Goal: Find specific page/section: Find specific page/section

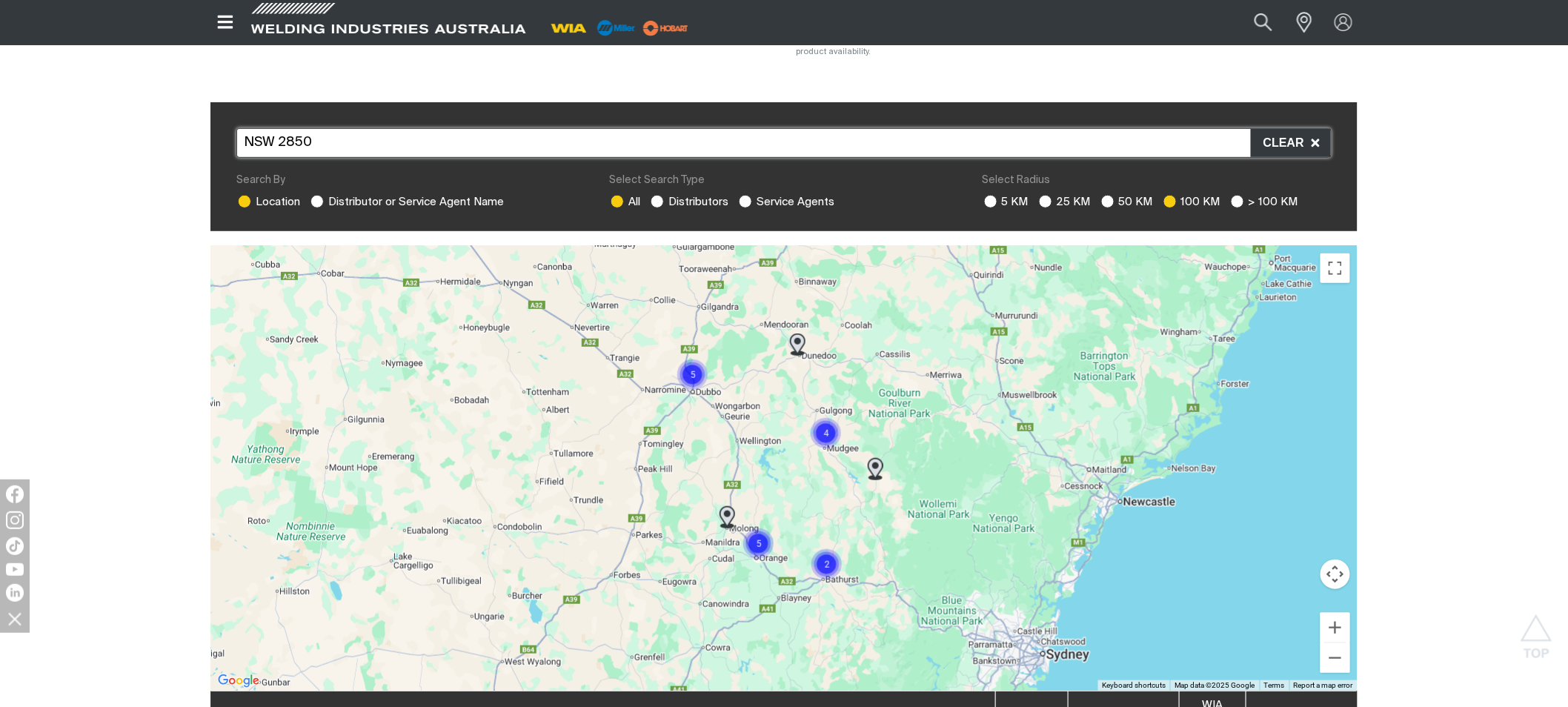
scroll to position [82, 0]
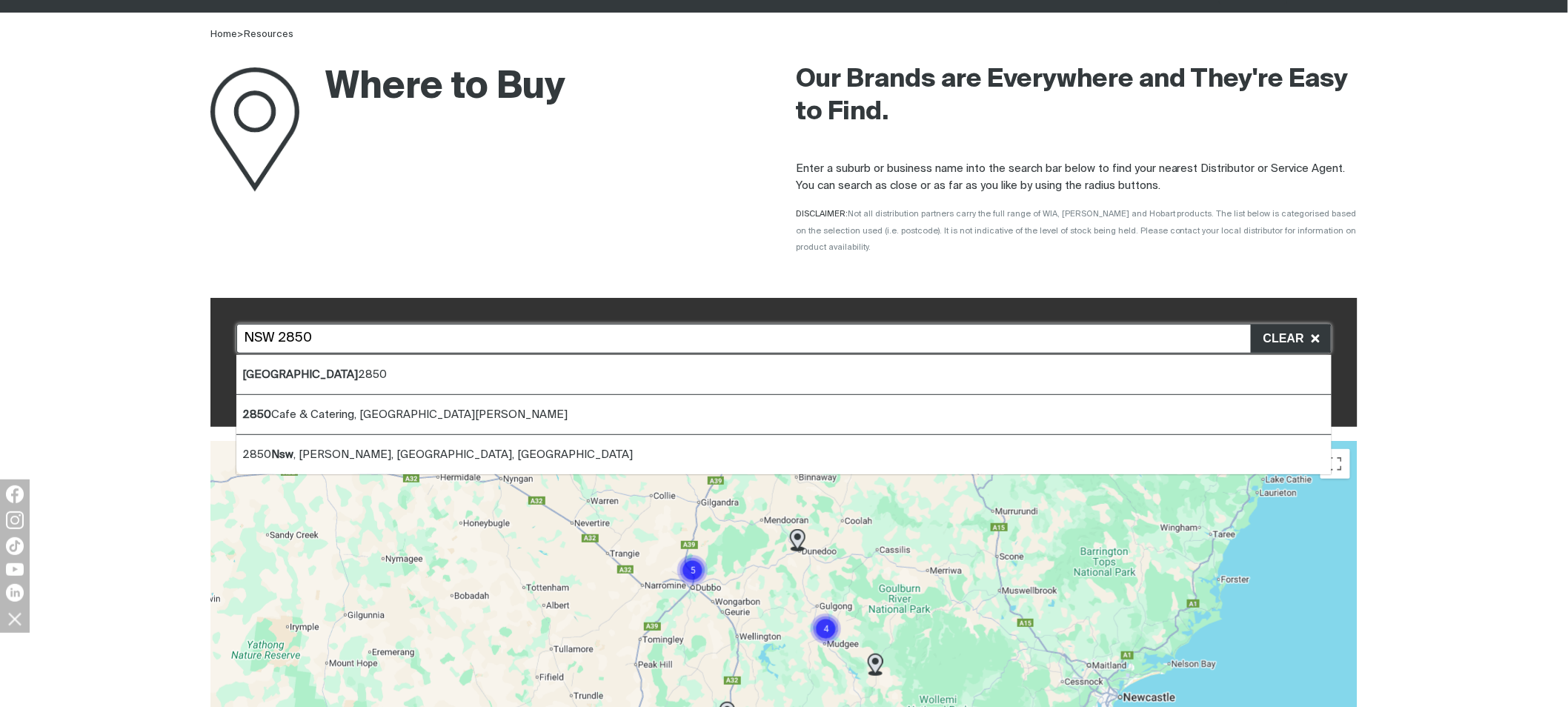
drag, startPoint x: 537, startPoint y: 327, endPoint x: 241, endPoint y: 295, distance: 297.7
click at [237, 324] on input "NSW 2850" at bounding box center [784, 339] width 1095 height 30
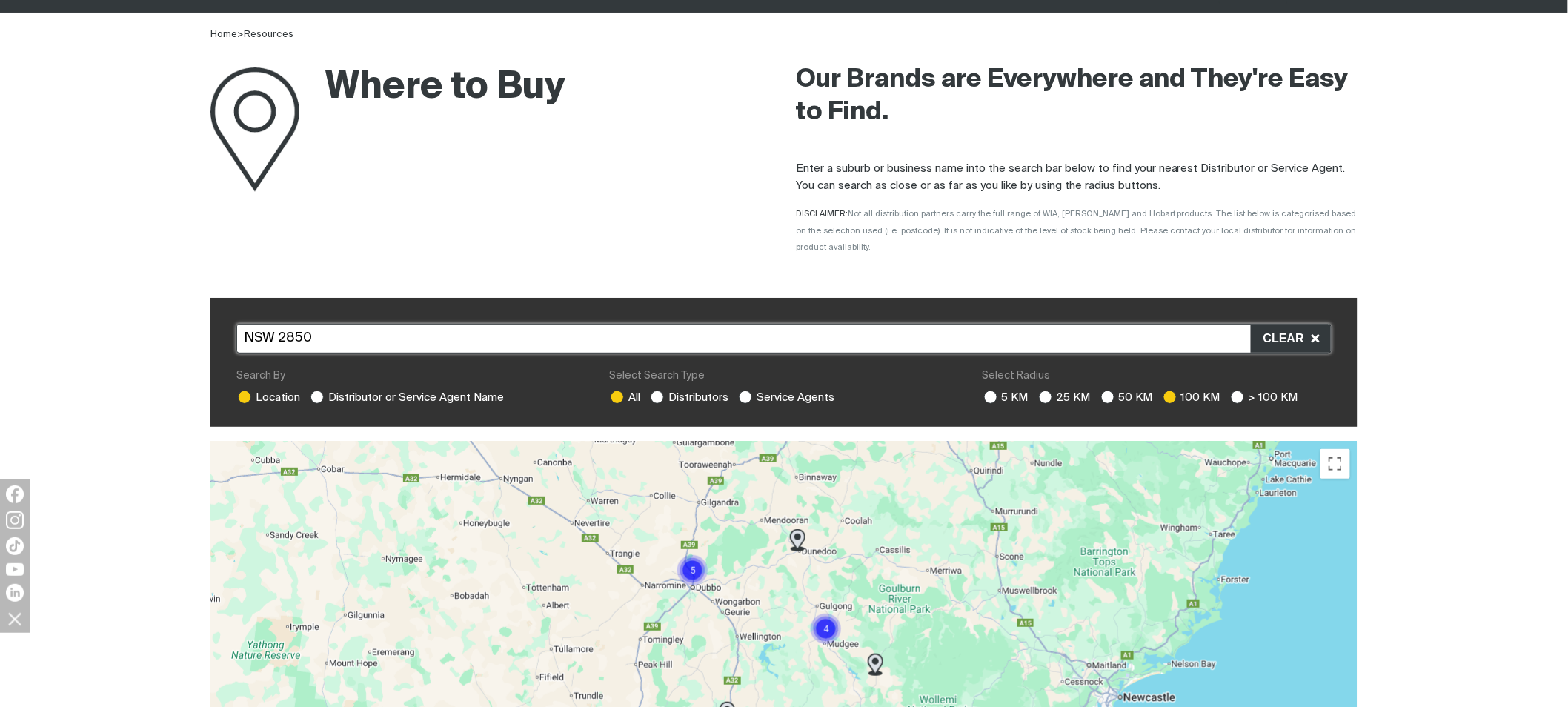
click at [96, 48] on div "Where to Buy Our Brands are Everywhere and They're Easy to Find. Enter a suburb…" at bounding box center [784, 155] width 1568 height 224
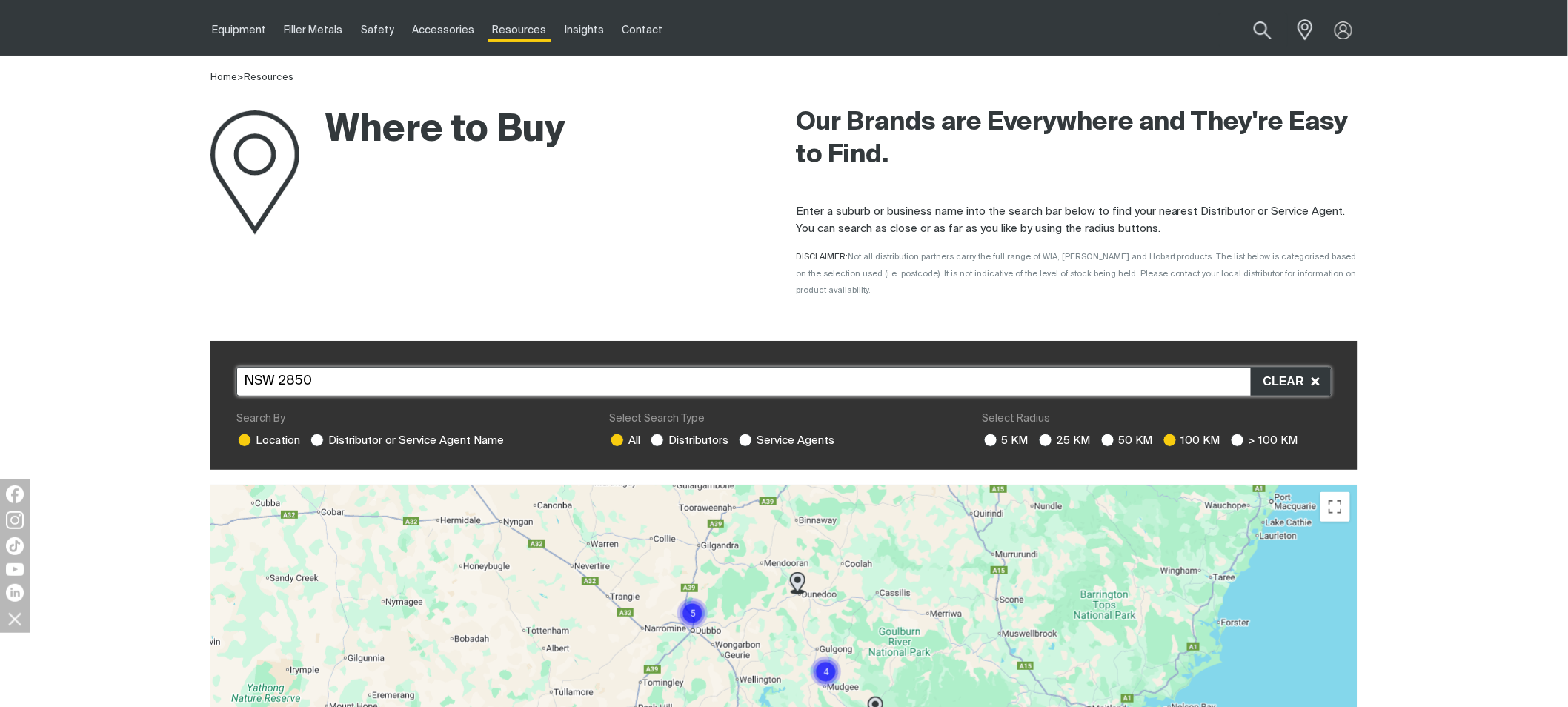
scroll to position [0, 0]
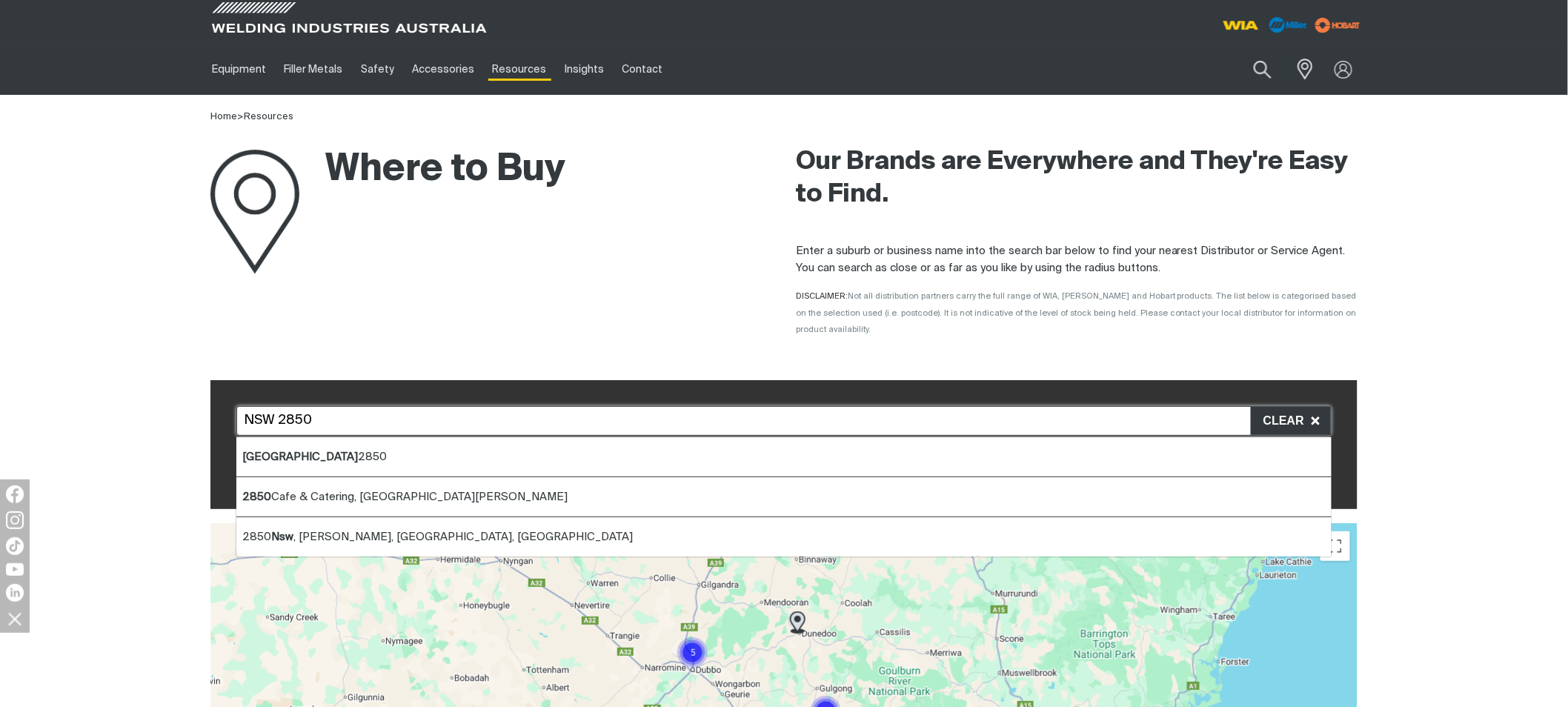
drag, startPoint x: 361, startPoint y: 401, endPoint x: 240, endPoint y: 416, distance: 121.9
click at [240, 416] on input "NSW 2850" at bounding box center [784, 421] width 1095 height 30
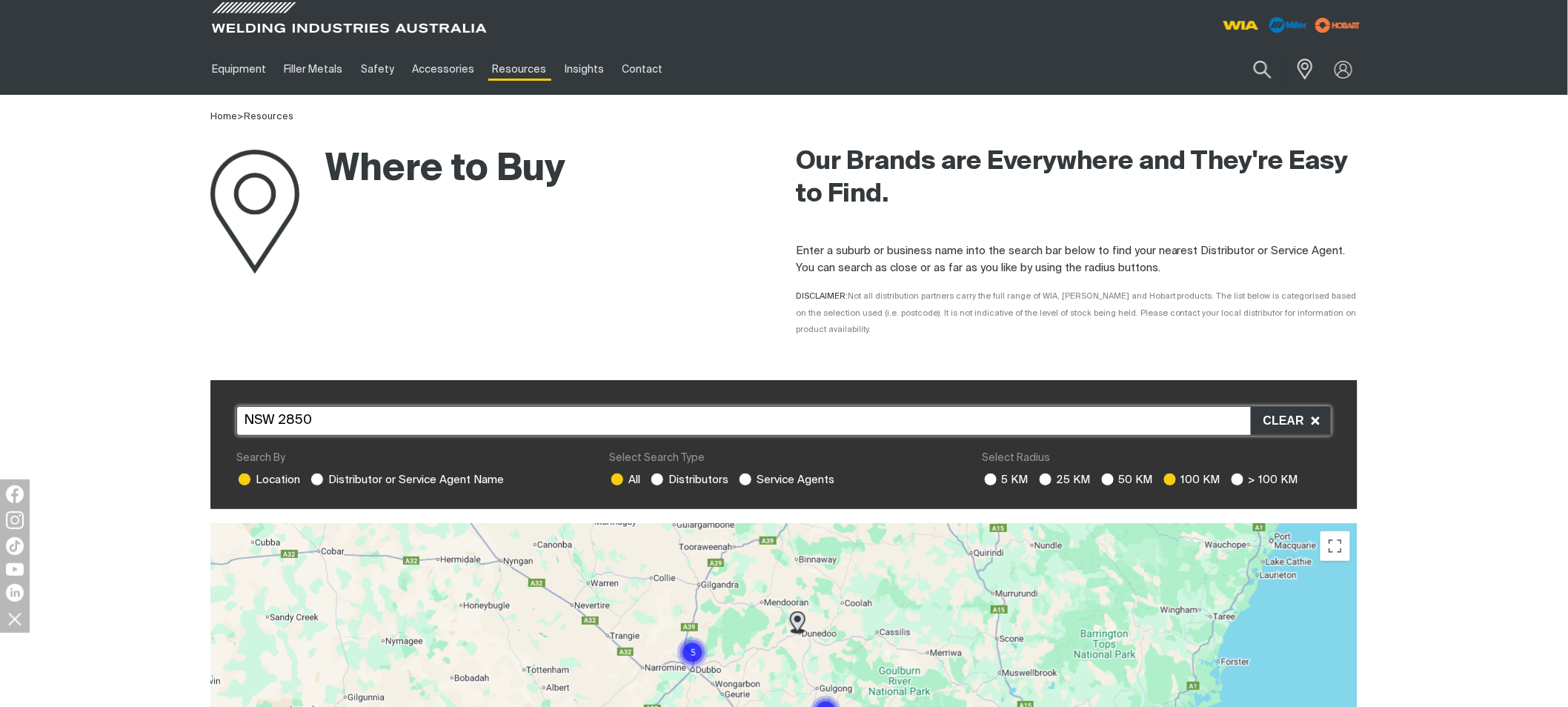
click at [602, 329] on div "Where to Buy" at bounding box center [491, 237] width 562 height 224
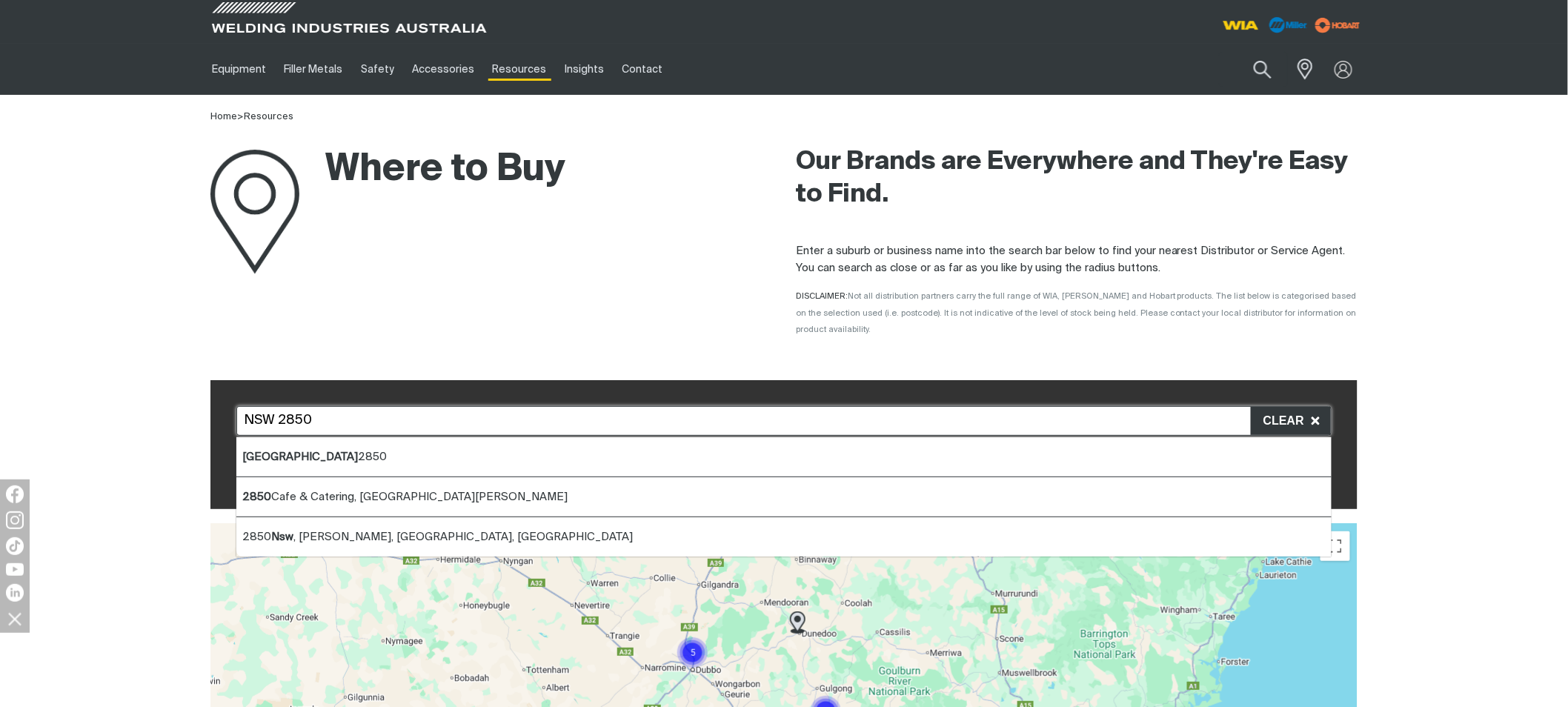
drag, startPoint x: 497, startPoint y: 404, endPoint x: 214, endPoint y: 401, distance: 283.0
click at [214, 401] on div "[GEOGRAPHIC_DATA] 2850 Cafe & [GEOGRAPHIC_DATA][STREET_ADDRESS][PERSON_NAME][PE…" at bounding box center [784, 445] width 1147 height 130
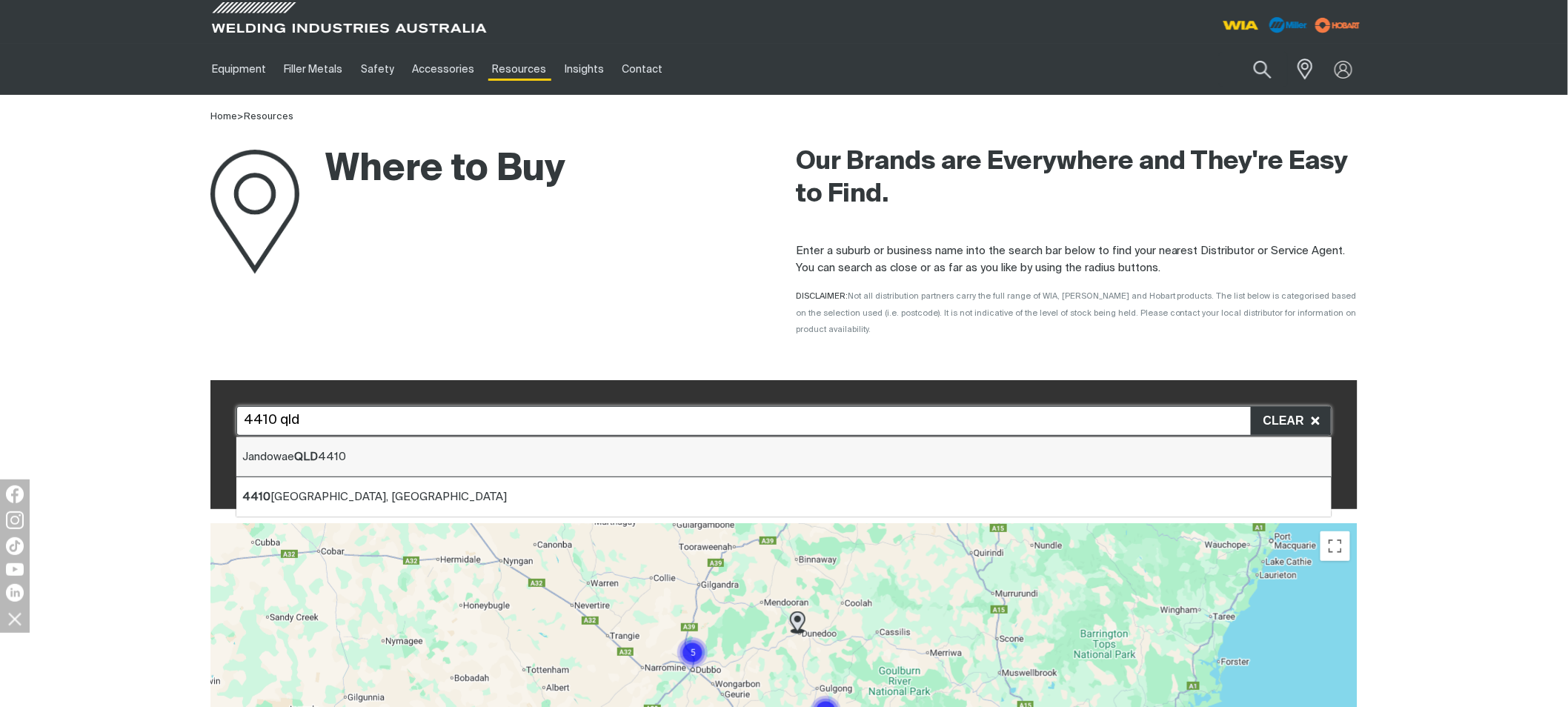
click at [276, 452] on span "Jandowae QLD 4410" at bounding box center [294, 457] width 104 height 11
type input "Jandowae QLD 4410"
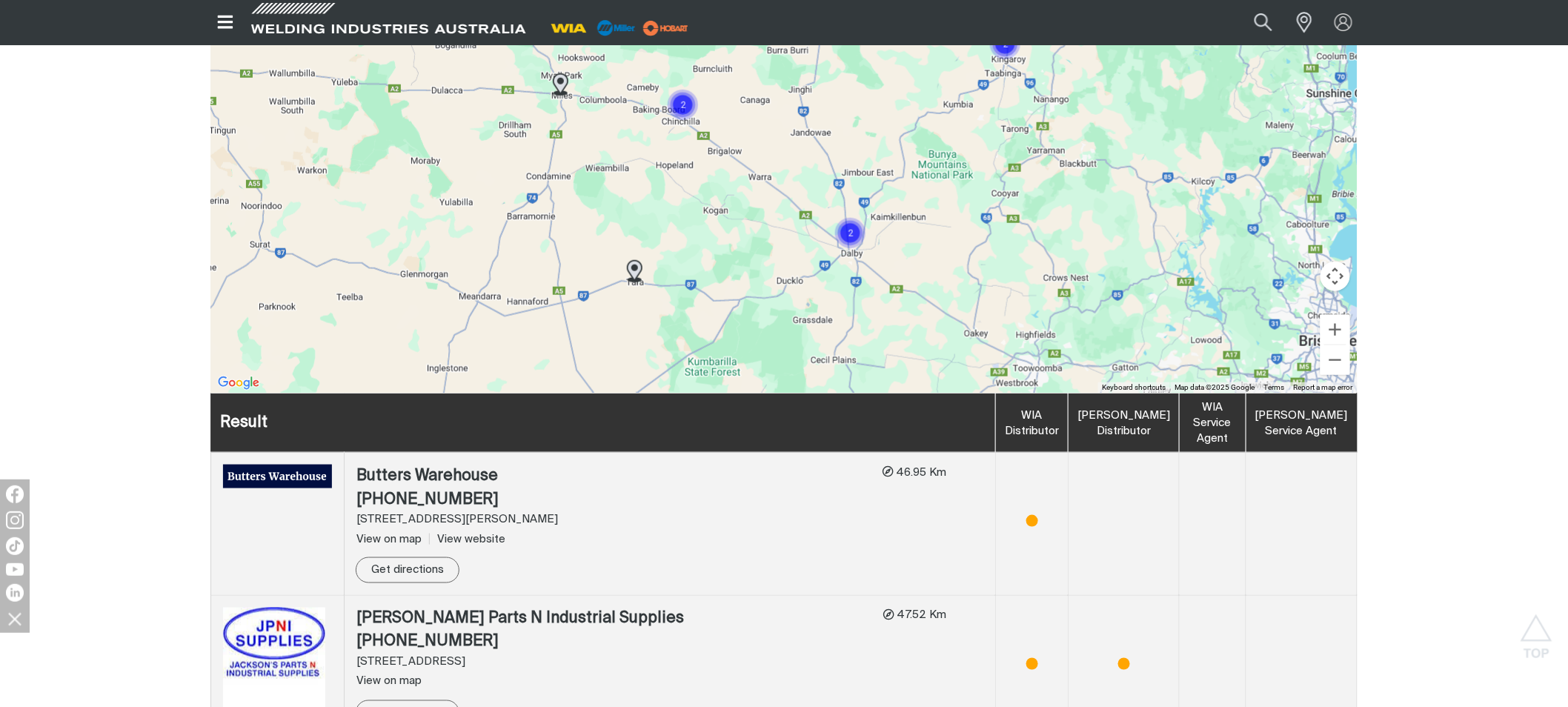
scroll to position [329, 0]
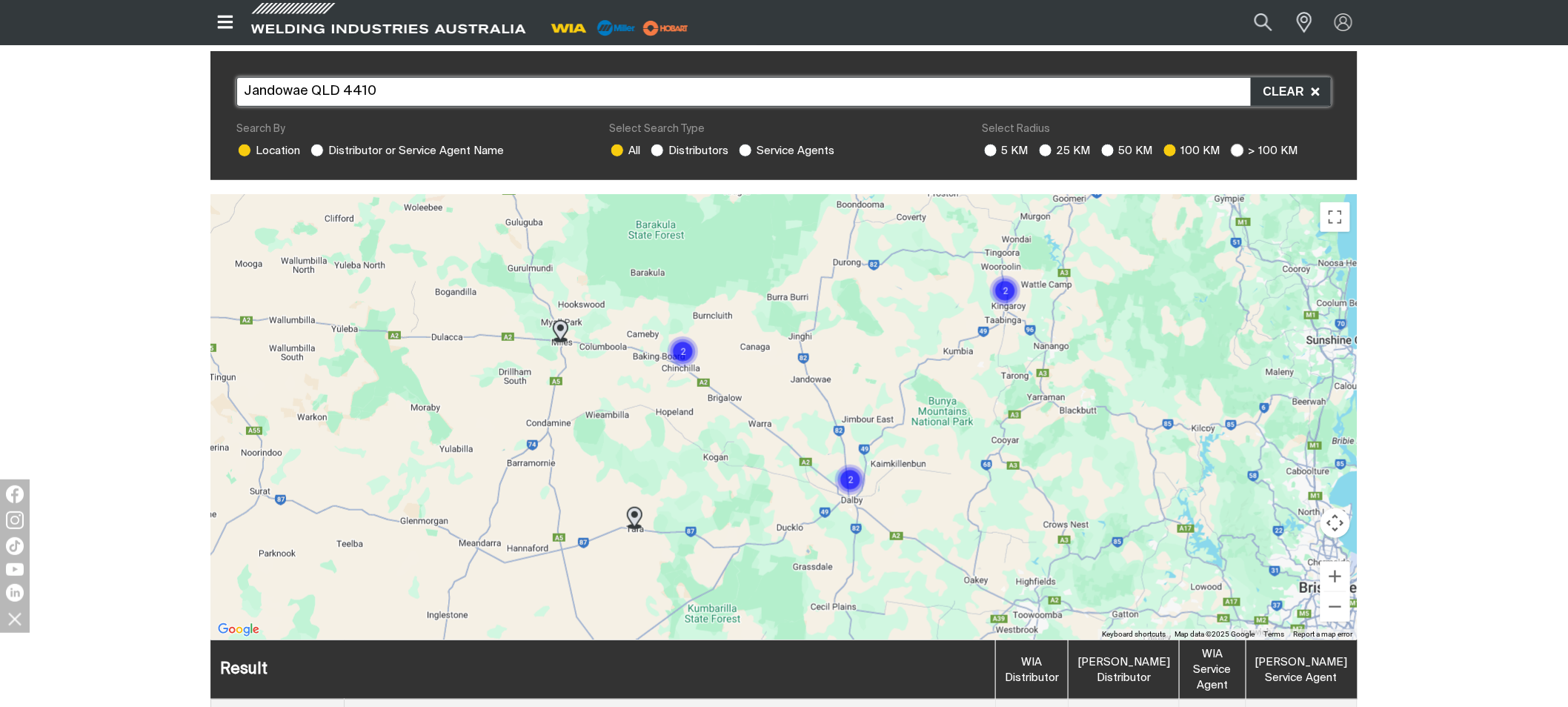
click at [1233, 143] on ins at bounding box center [1238, 150] width 13 height 13
click at [1233, 143] on input "> 100 KM" at bounding box center [1236, 148] width 9 height 9
radio input "true"
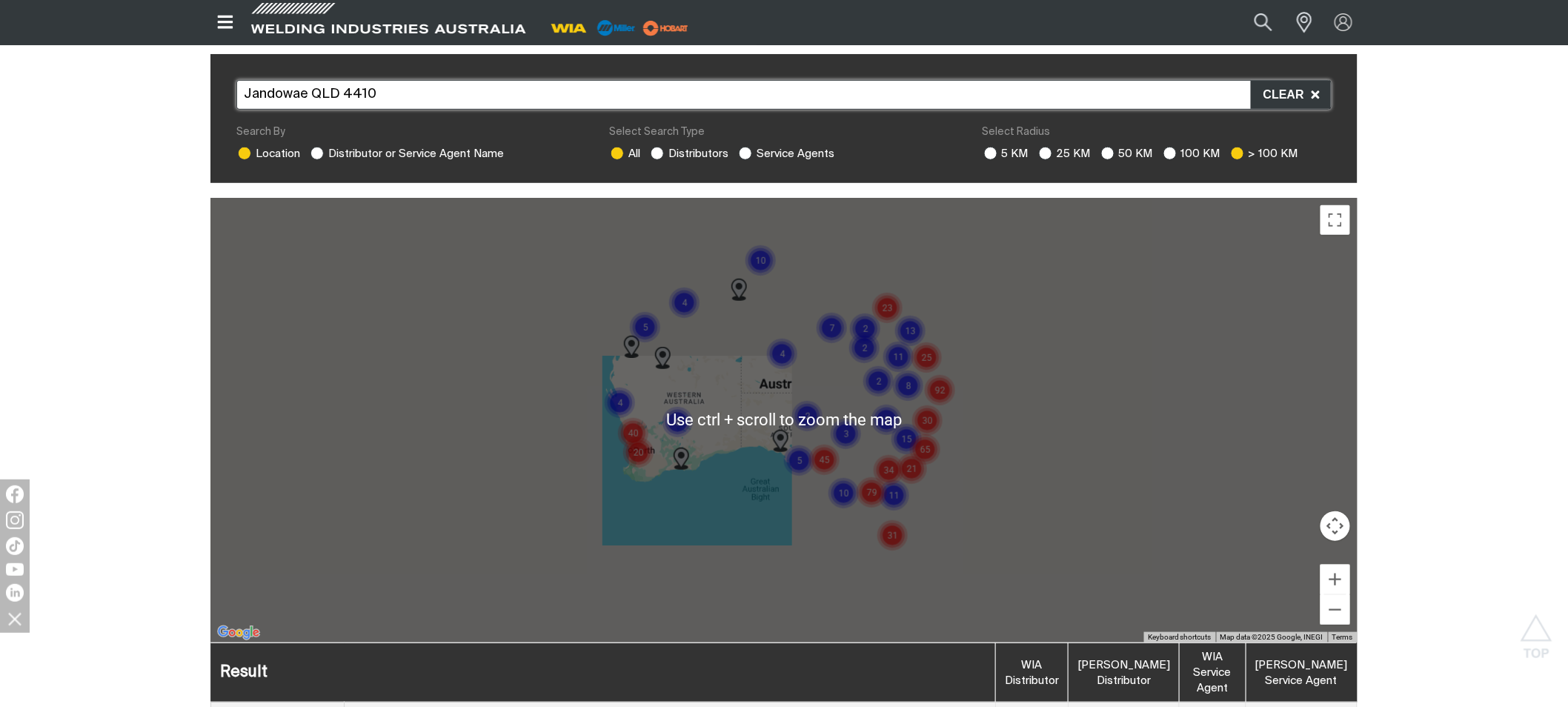
scroll to position [247, 0]
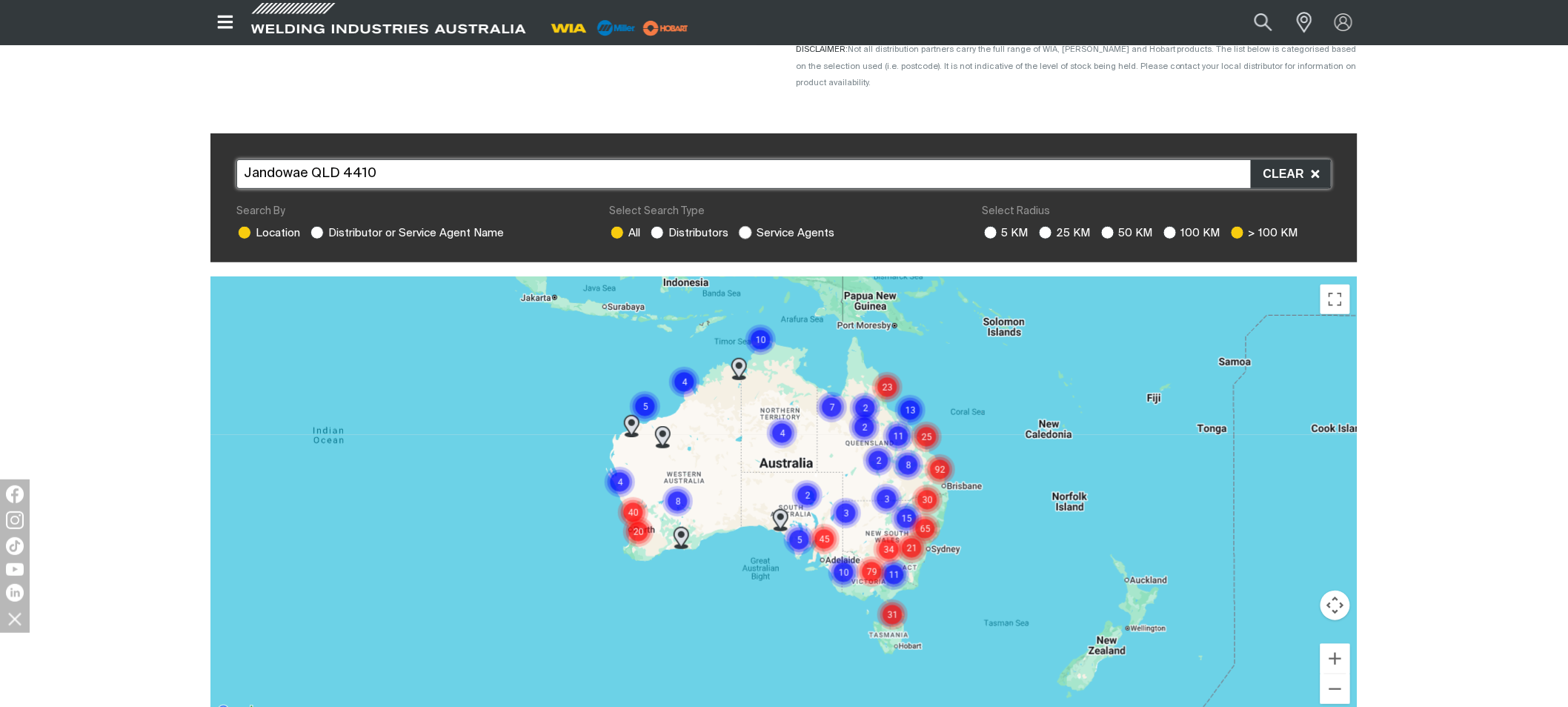
click at [747, 226] on ins at bounding box center [746, 232] width 13 height 13
click at [747, 226] on input "Service Agents" at bounding box center [744, 230] width 9 height 9
radio input "true"
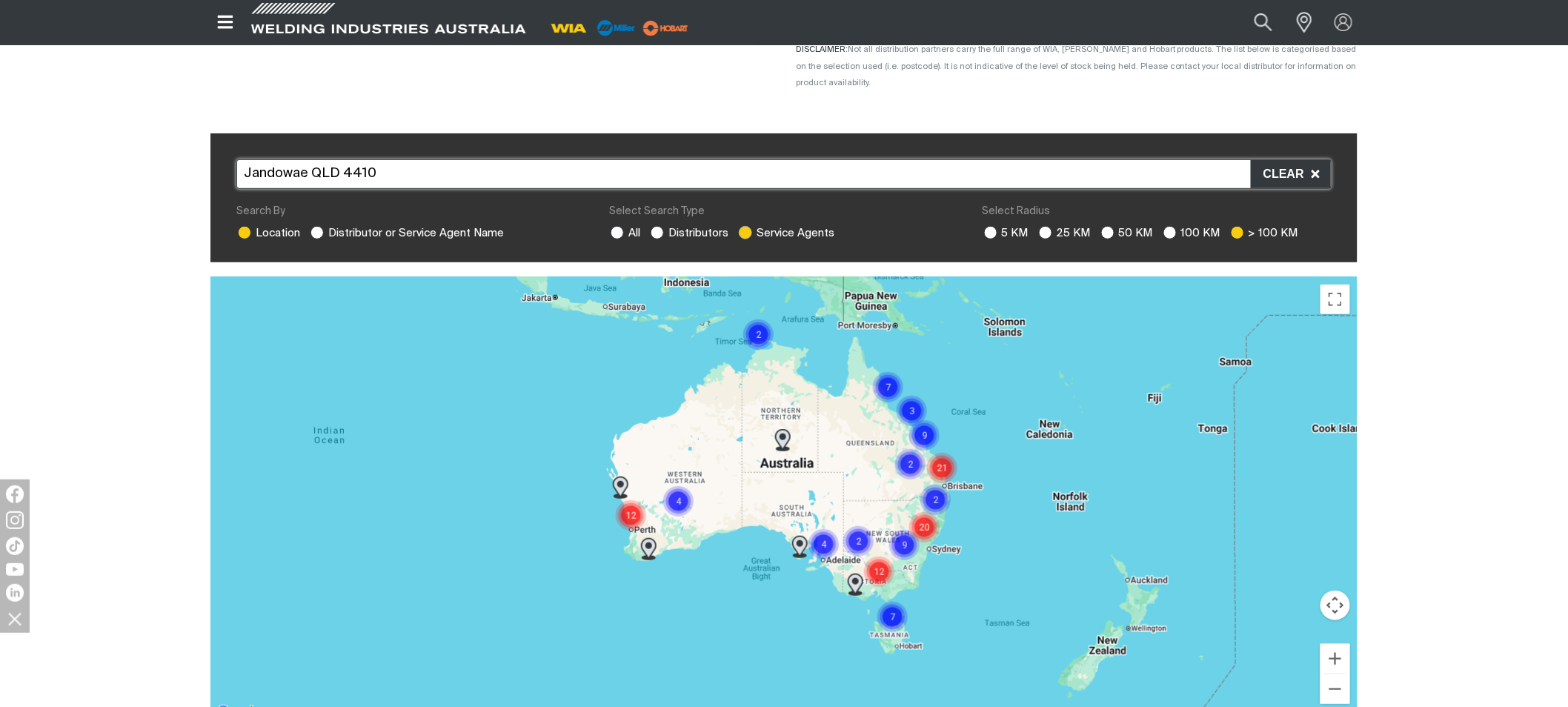
click at [747, 226] on ins at bounding box center [746, 232] width 13 height 13
click at [747, 226] on input "Service Agents" at bounding box center [744, 230] width 9 height 9
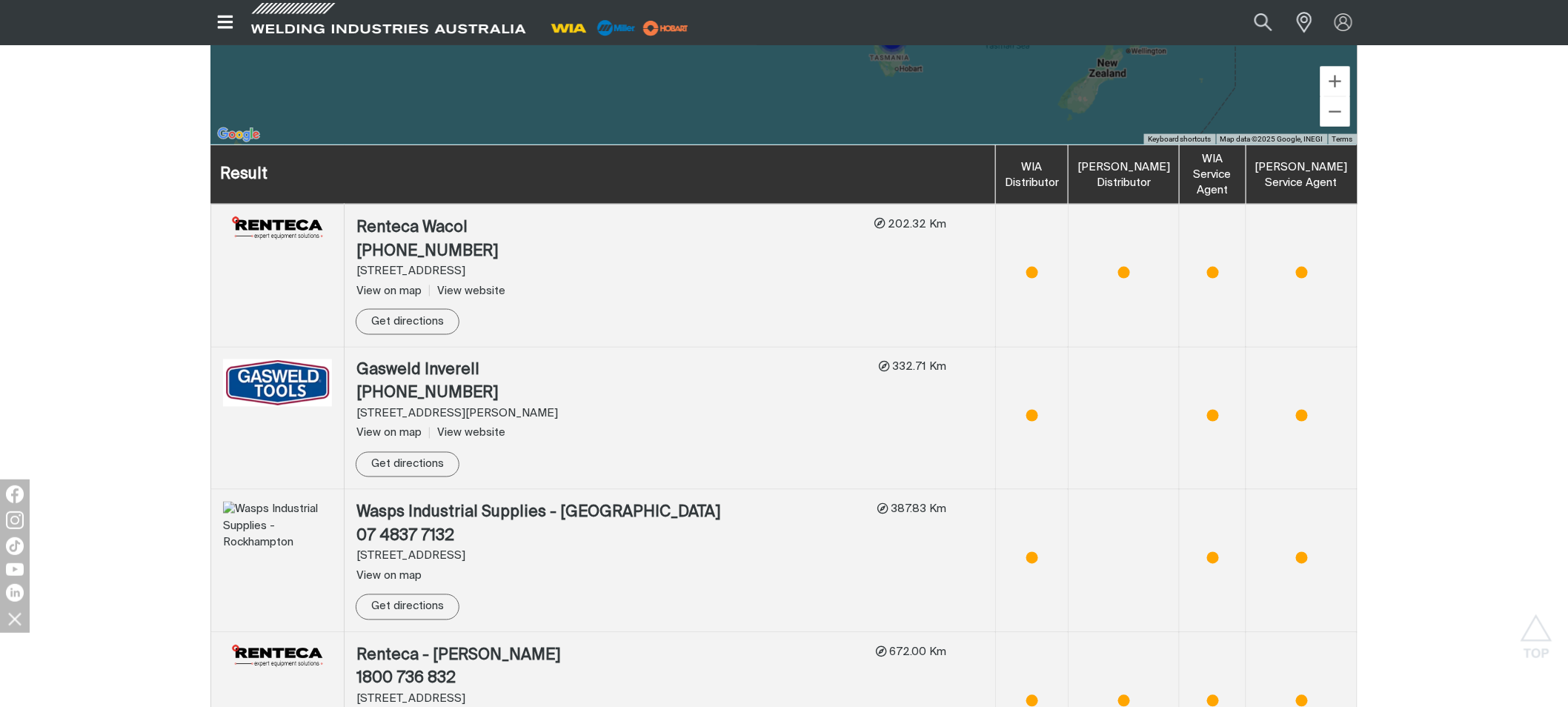
scroll to position [824, 0]
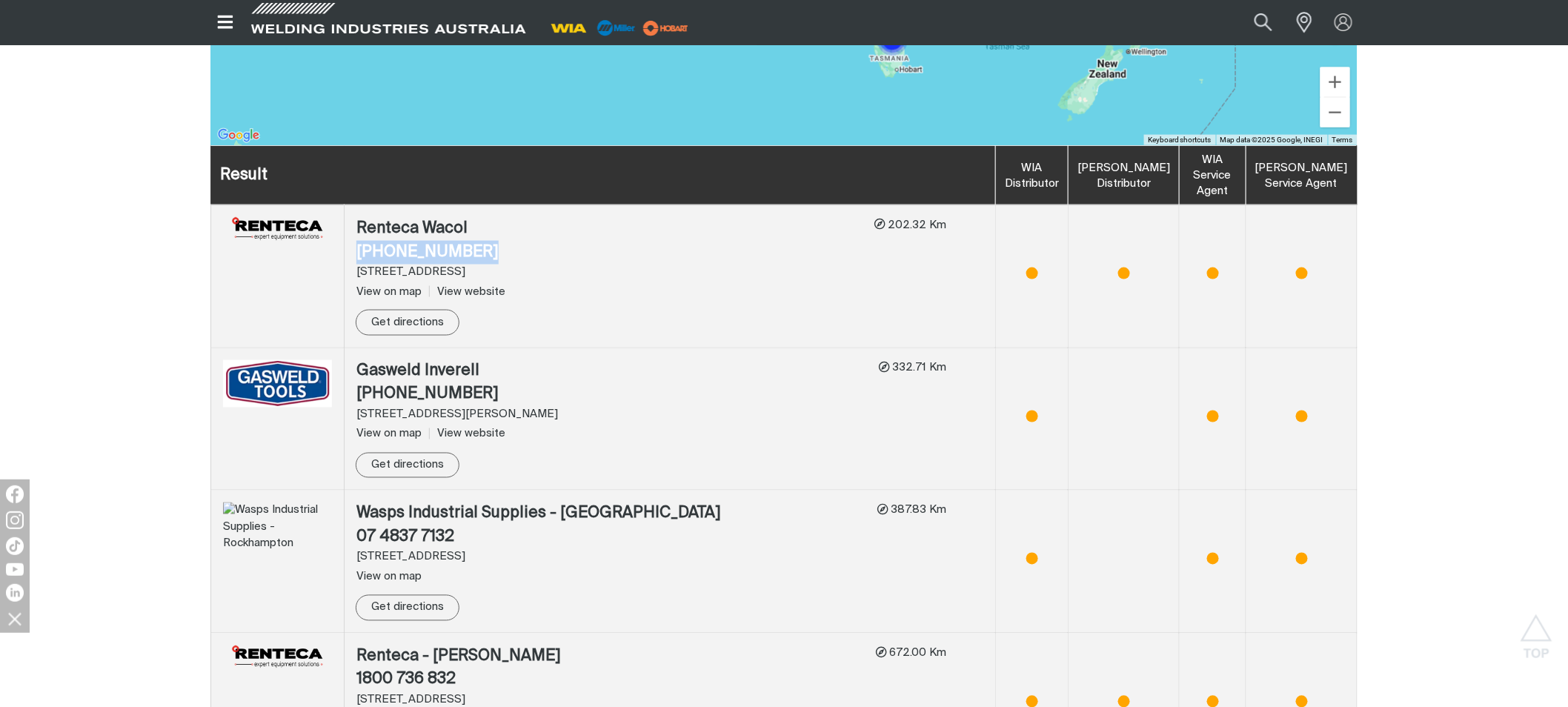
drag, startPoint x: 472, startPoint y: 238, endPoint x: 371, endPoint y: 194, distance: 110.2
click at [360, 219] on div "Renteca Wacol [PHONE_NUMBER]" at bounding box center [609, 241] width 506 height 46
click at [524, 264] on div "[STREET_ADDRESS]" at bounding box center [609, 272] width 506 height 17
click at [495, 217] on div "Renteca Wacol" at bounding box center [609, 229] width 506 height 24
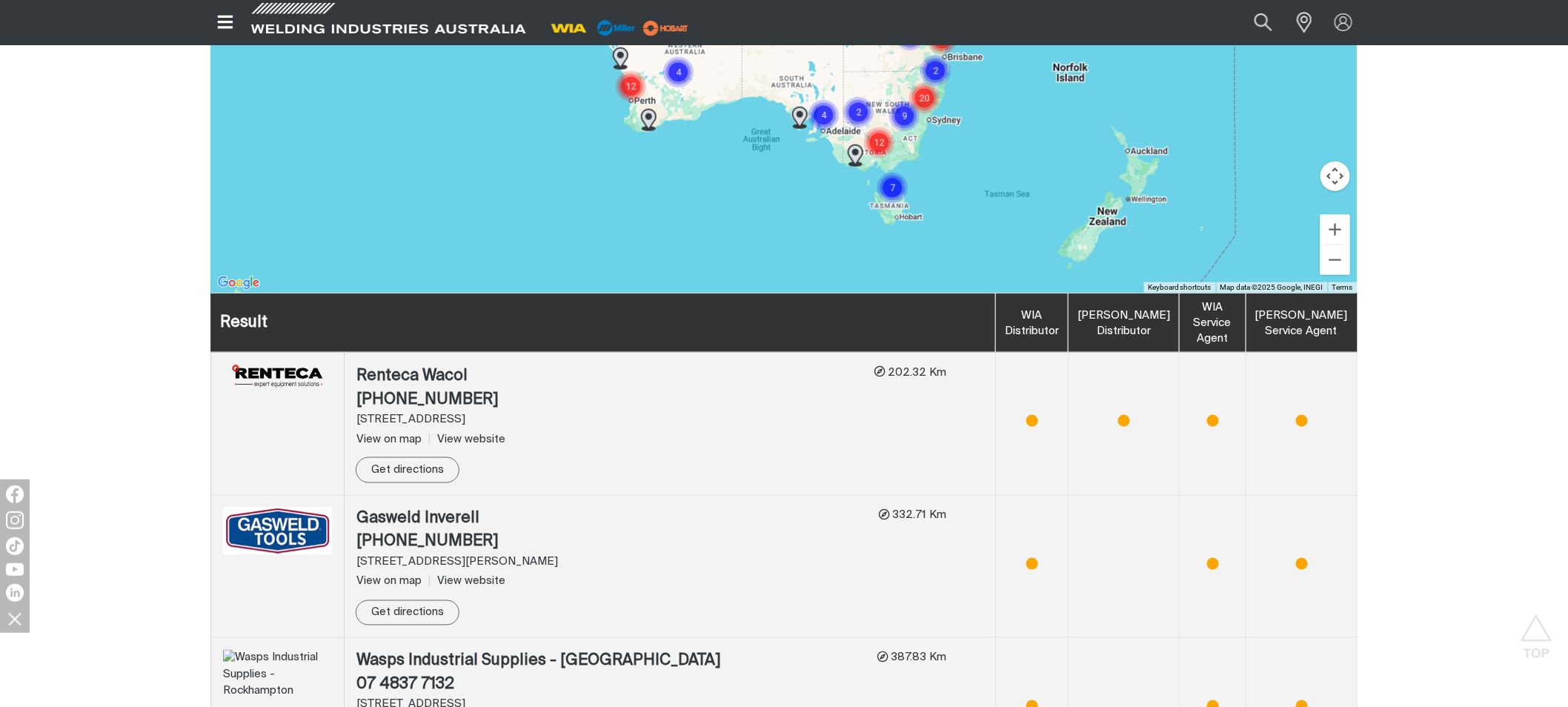
scroll to position [576, 0]
